Goal: Entertainment & Leisure: Consume media (video, audio)

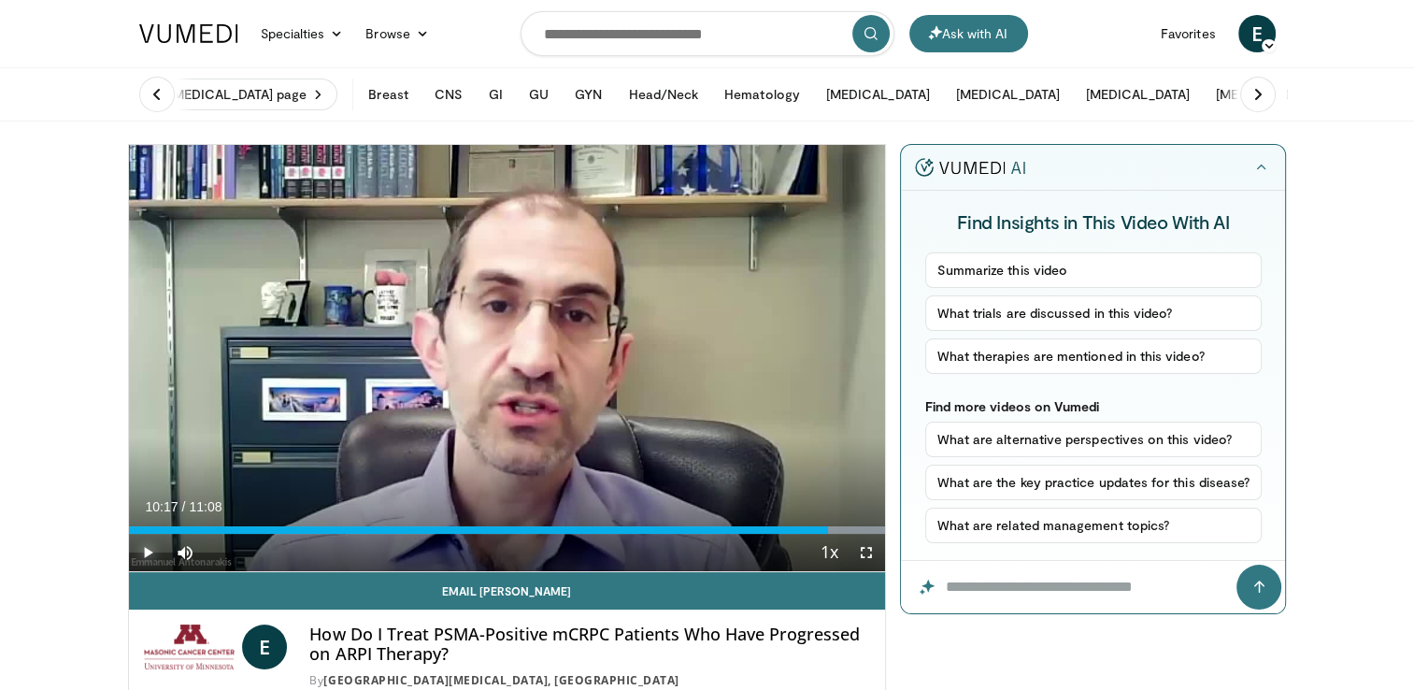
click at [144, 546] on span "Video Player" at bounding box center [147, 552] width 37 height 37
